Goal: Feedback & Contribution: Submit feedback/report problem

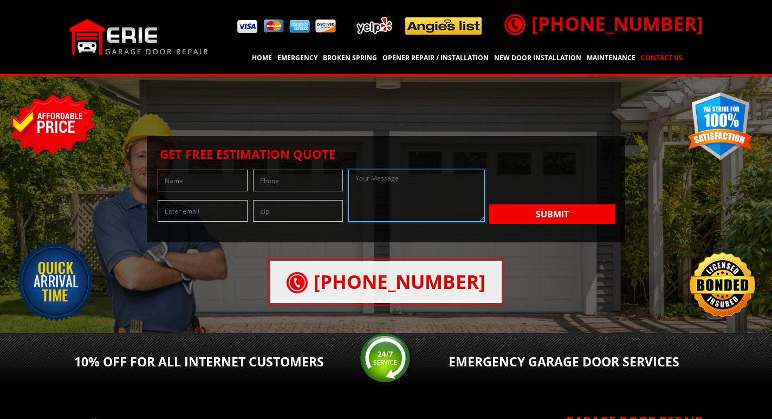
click at [410, 208] on textarea at bounding box center [416, 196] width 136 height 52
paste textarea "Hi, Your business now has the opportunity to eliminate thousands in credit card…"
type textarea "Hi, Your business now has the opportunity to eliminate thousands in credit card…"
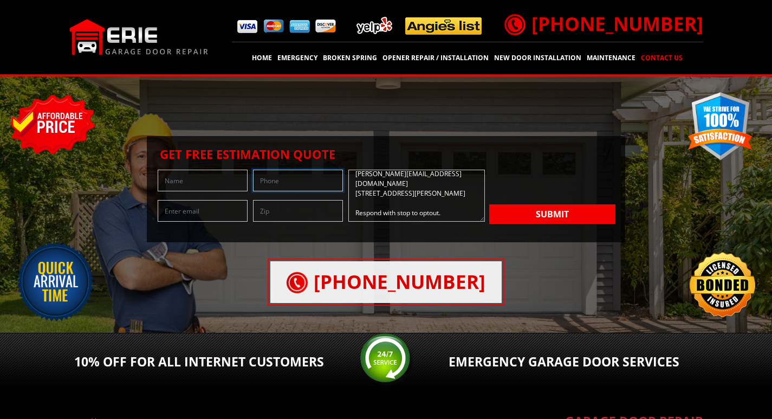
click at [268, 190] on input "text" at bounding box center [298, 181] width 90 height 22
type input "6303492809"
type input "William Sutton"
type input "william@thefirstmcspayment.com"
type input "60174"
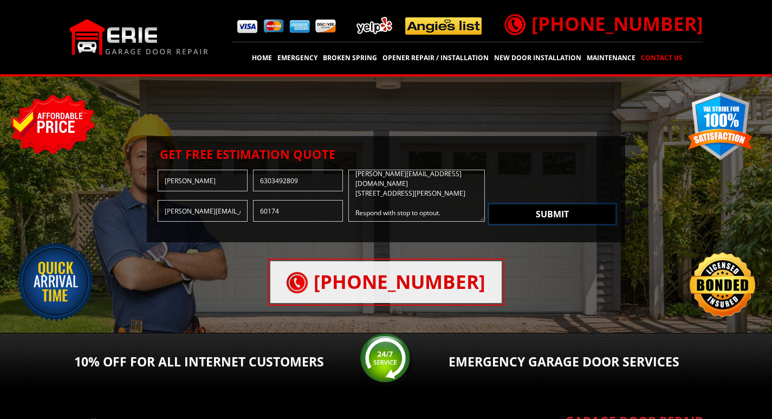
click at [550, 213] on button "Submit" at bounding box center [552, 214] width 126 height 20
